Goal: Find specific page/section: Find specific page/section

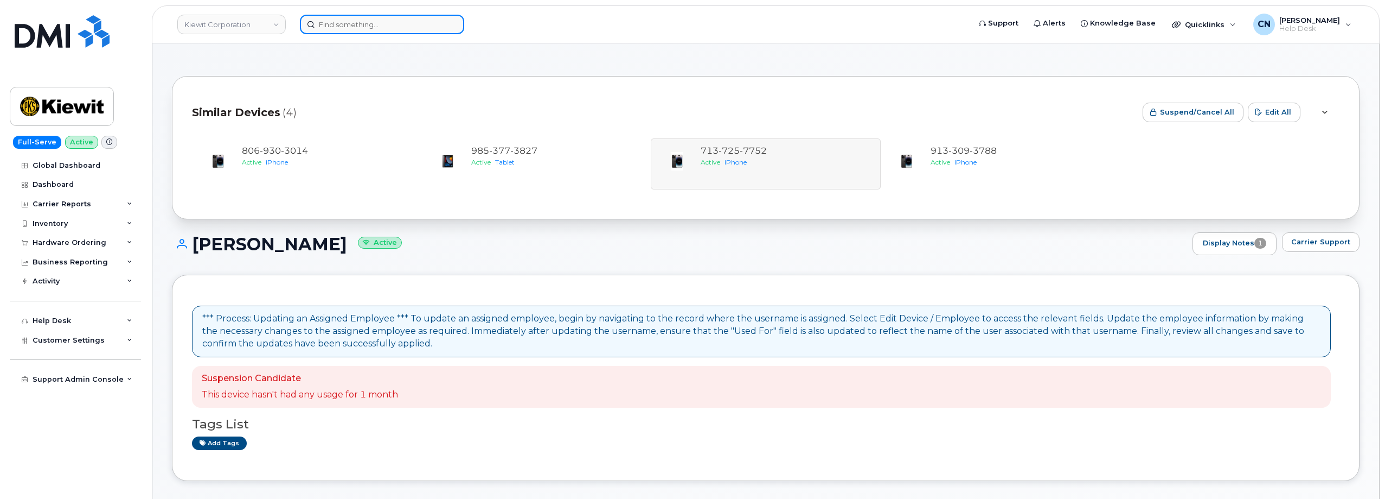
click at [345, 19] on input at bounding box center [382, 25] width 164 height 20
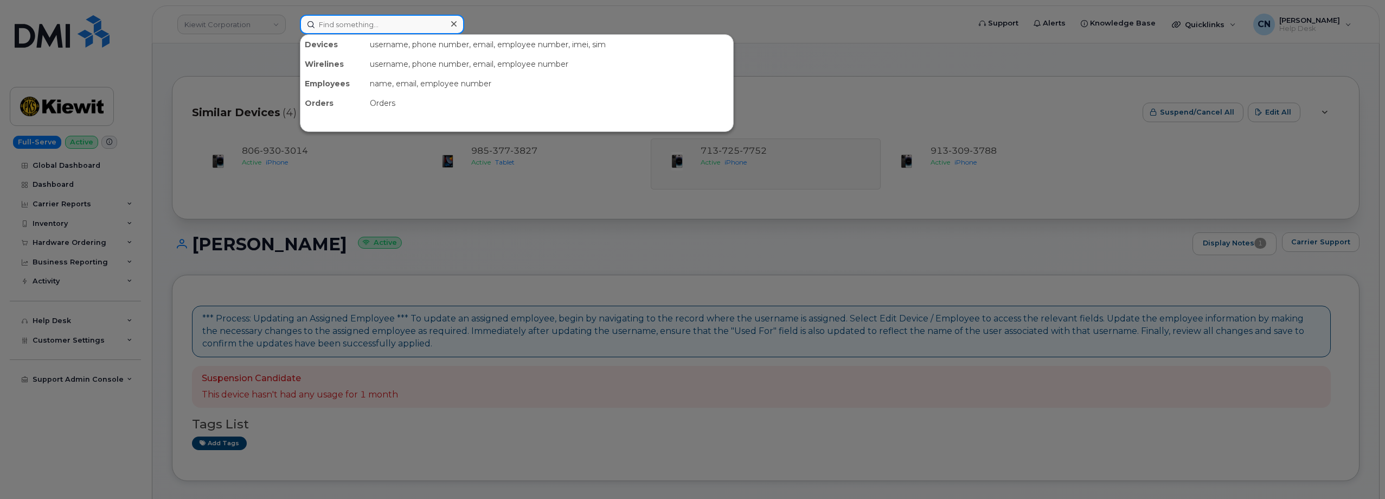
paste input "3187160485"
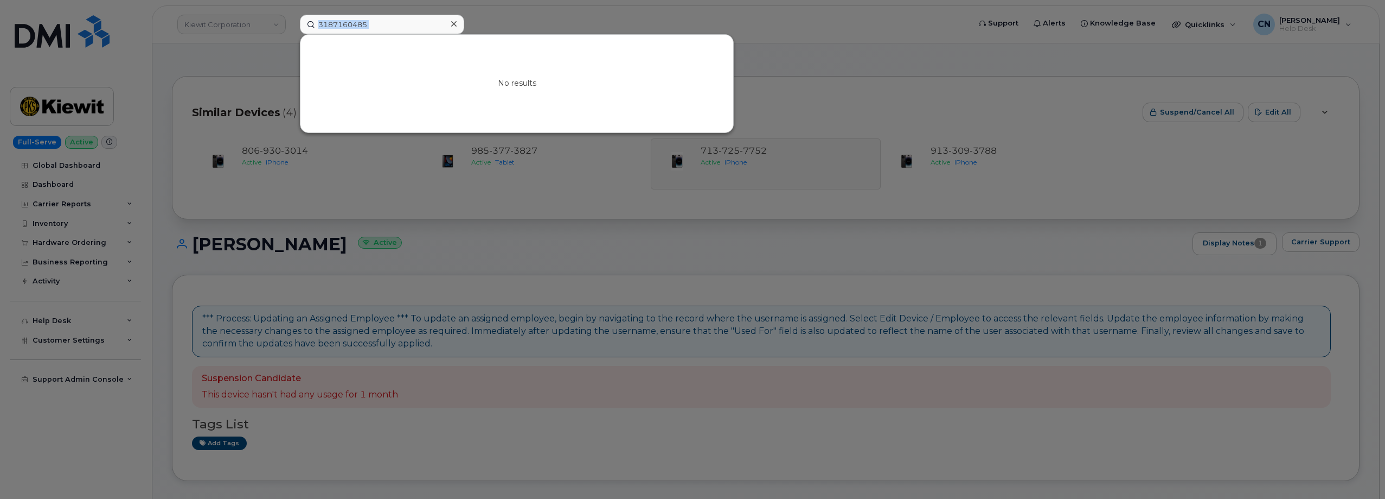
drag, startPoint x: 385, startPoint y: 38, endPoint x: 173, endPoint y: 18, distance: 213.0
click at [291, 17] on div "3187160485 No results" at bounding box center [631, 25] width 680 height 20
click at [384, 28] on input "3187160485" at bounding box center [382, 25] width 164 height 20
drag, startPoint x: 385, startPoint y: 21, endPoint x: 180, endPoint y: 33, distance: 205.4
click at [291, 32] on div "3187160485 No results" at bounding box center [631, 25] width 680 height 20
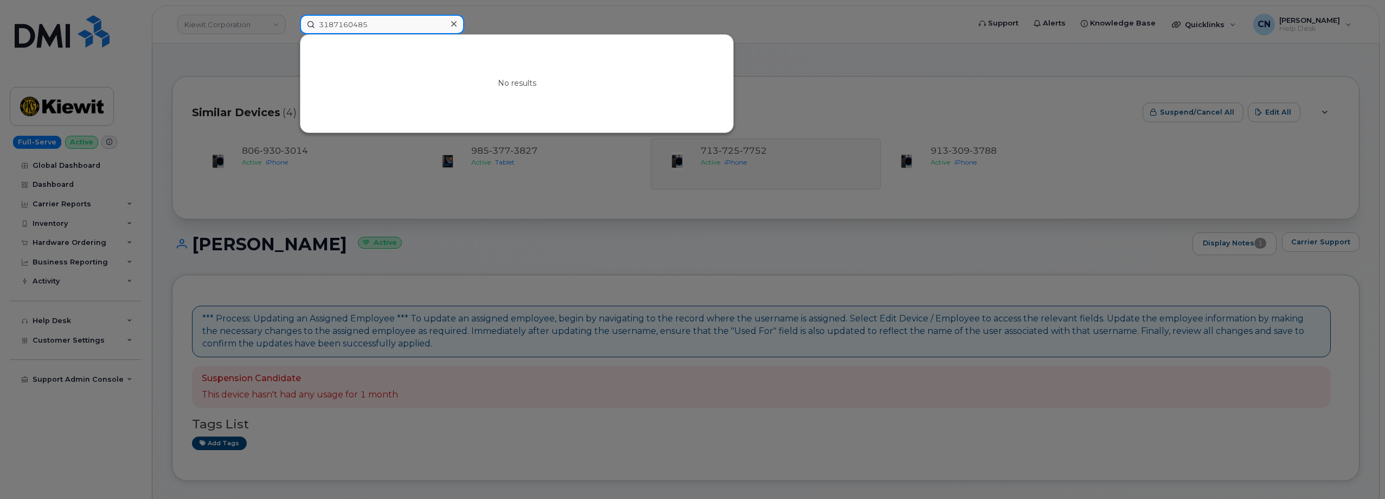
paste input "8062685436"
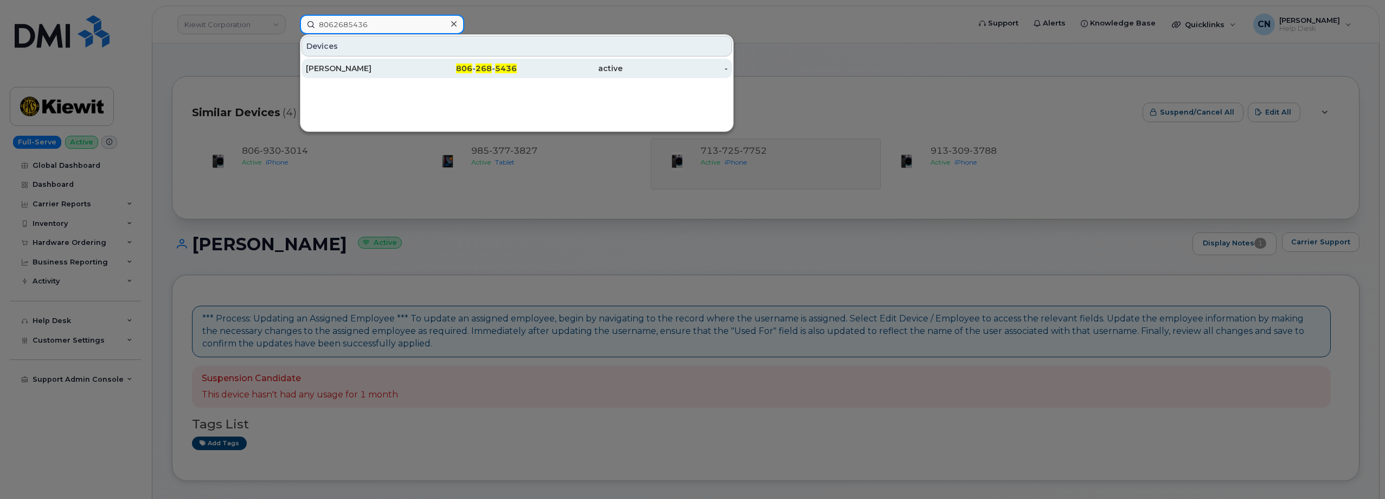
type input "8062685436"
click at [338, 62] on div "[PERSON_NAME]" at bounding box center [359, 69] width 106 height 20
